Goal: Navigation & Orientation: Find specific page/section

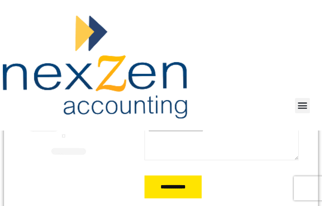
scroll to position [257, 0]
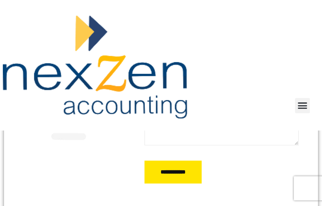
click at [221, 94] on link at bounding box center [145, 66] width 284 height 103
